Goal: Use online tool/utility

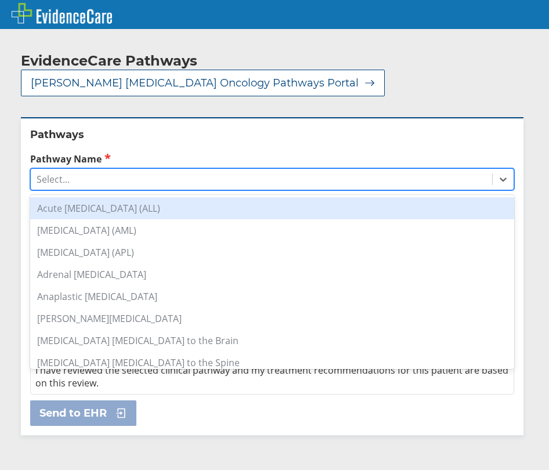
click at [182, 169] on div "Select..." at bounding box center [261, 179] width 461 height 20
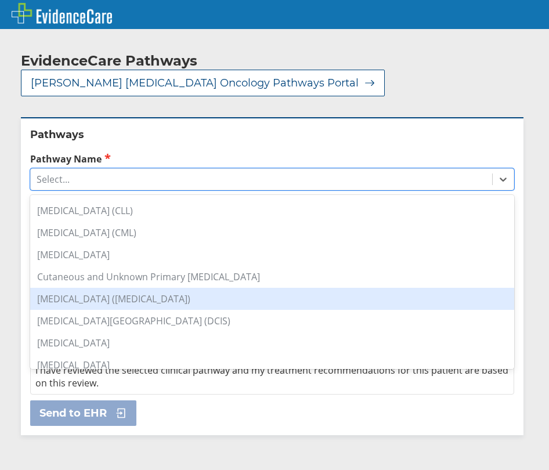
scroll to position [116, 0]
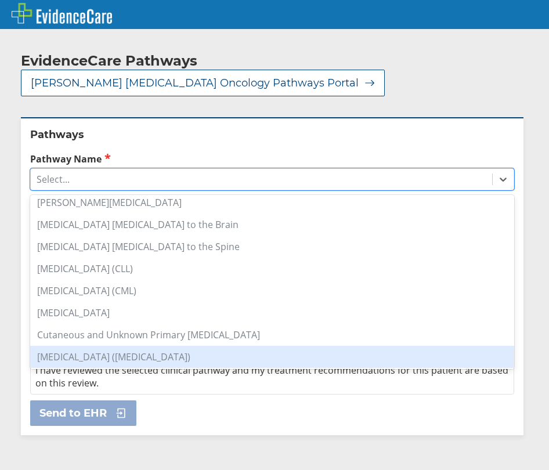
drag, startPoint x: 122, startPoint y: 324, endPoint x: 124, endPoint y: 315, distance: 8.9
click at [123, 346] on div "[MEDICAL_DATA] ([MEDICAL_DATA])" at bounding box center [272, 357] width 484 height 22
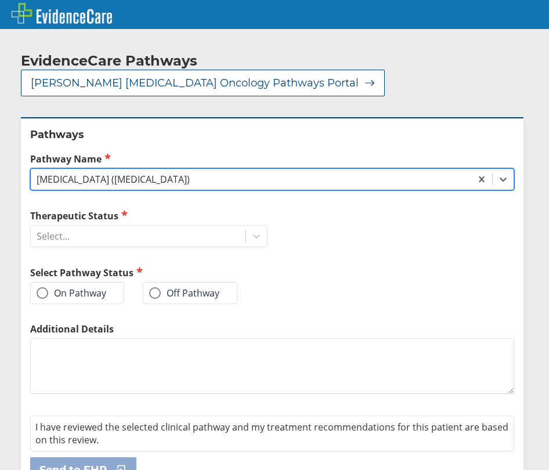
click at [151, 173] on div "[MEDICAL_DATA] ([MEDICAL_DATA])" at bounding box center [113, 179] width 153 height 13
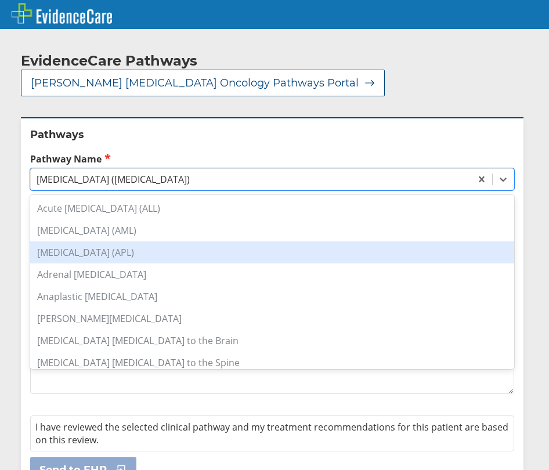
scroll to position [58, 0]
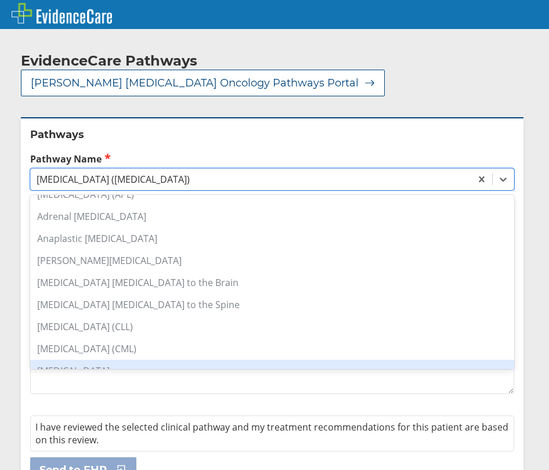
click at [241, 420] on span "I have reviewed the selected clinical pathway and my treatment recommendations …" at bounding box center [271, 433] width 473 height 26
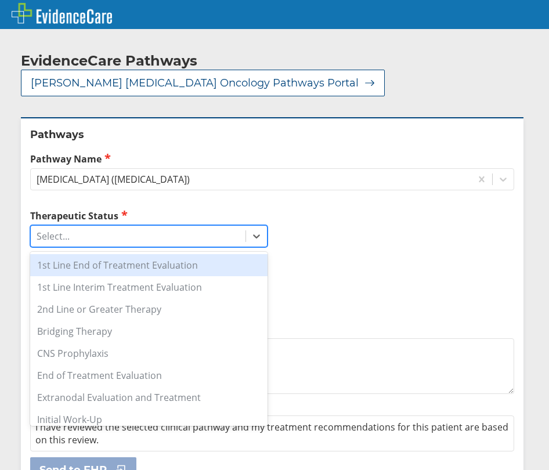
click at [152, 226] on div "Select..." at bounding box center [138, 236] width 215 height 20
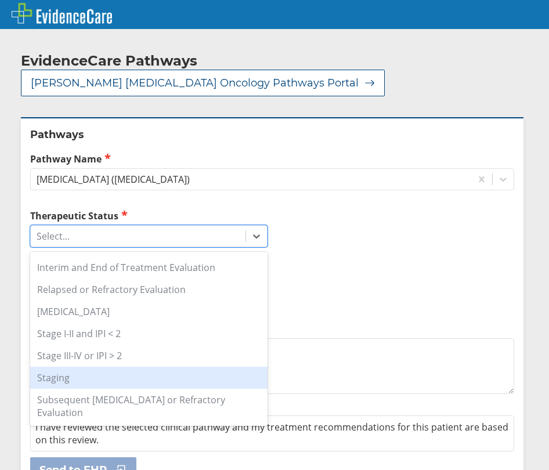
scroll to position [183, 0]
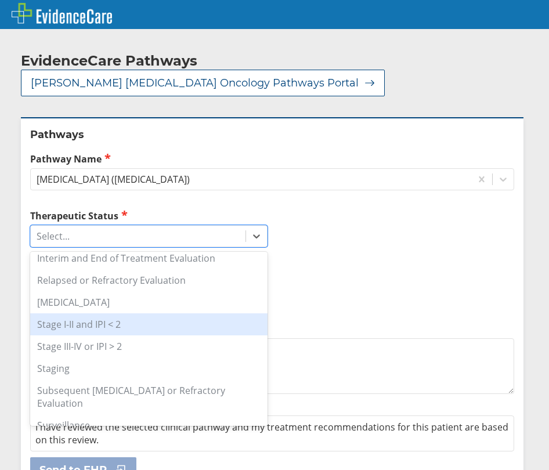
click at [92, 313] on div "Stage I-II and IPI < 2" at bounding box center [148, 324] width 237 height 22
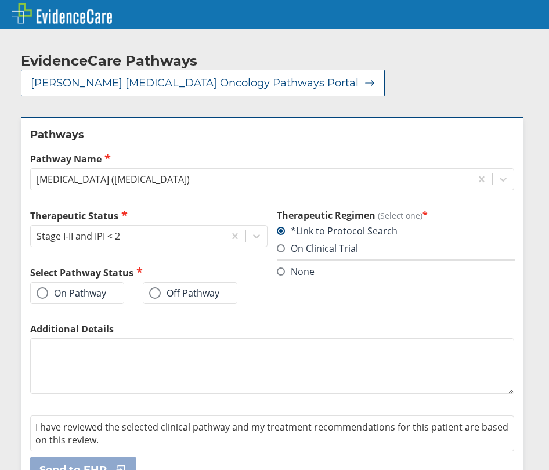
click at [88, 282] on div "On Pathway" at bounding box center [77, 293] width 94 height 22
click at [57, 287] on label "On Pathway" at bounding box center [72, 293] width 70 height 12
click at [0, 0] on input "On Pathway" at bounding box center [0, 0] width 0 height 0
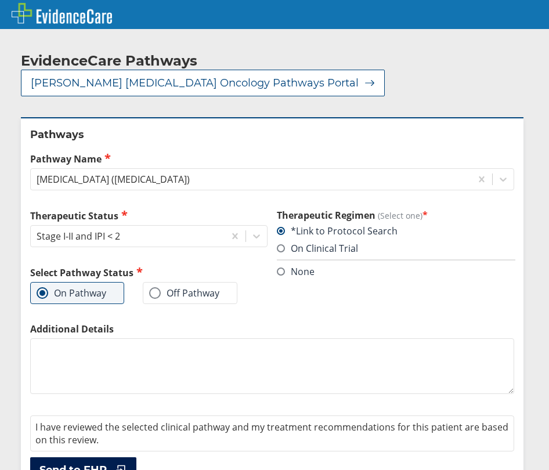
click at [85, 463] on span "Send to EHR" at bounding box center [72, 470] width 67 height 14
